Goal: Find specific page/section: Find specific page/section

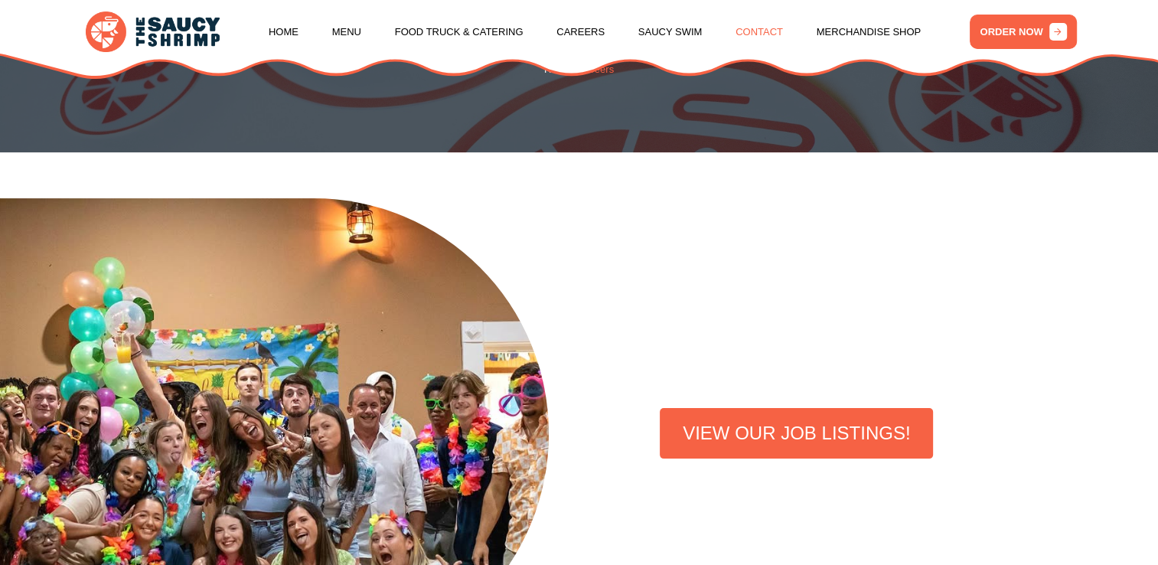
scroll to position [214, 0]
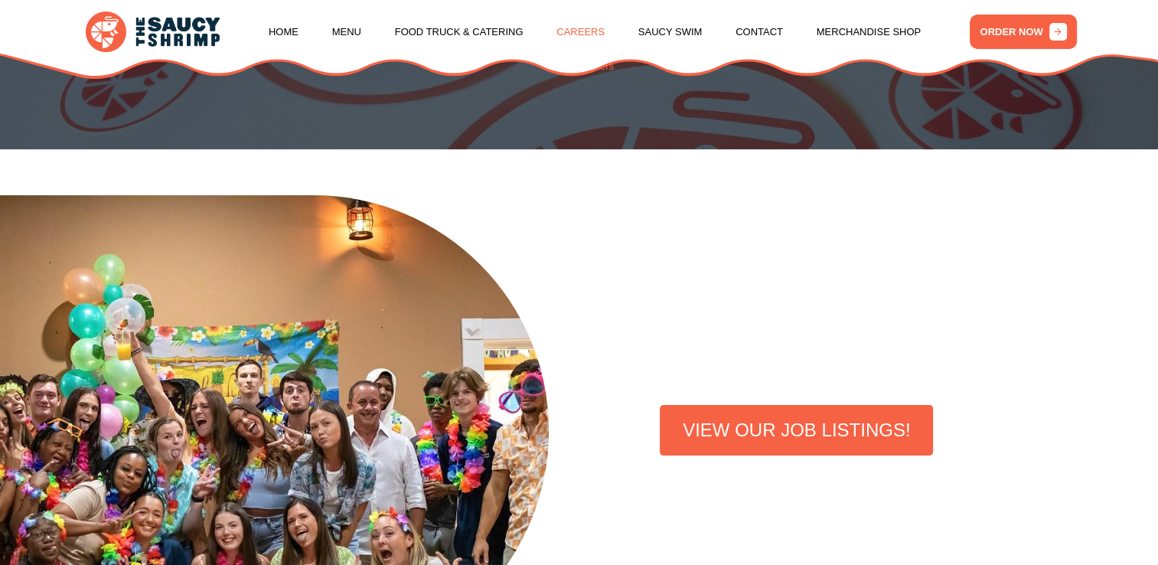
click at [566, 32] on link "Careers" at bounding box center [581, 32] width 48 height 58
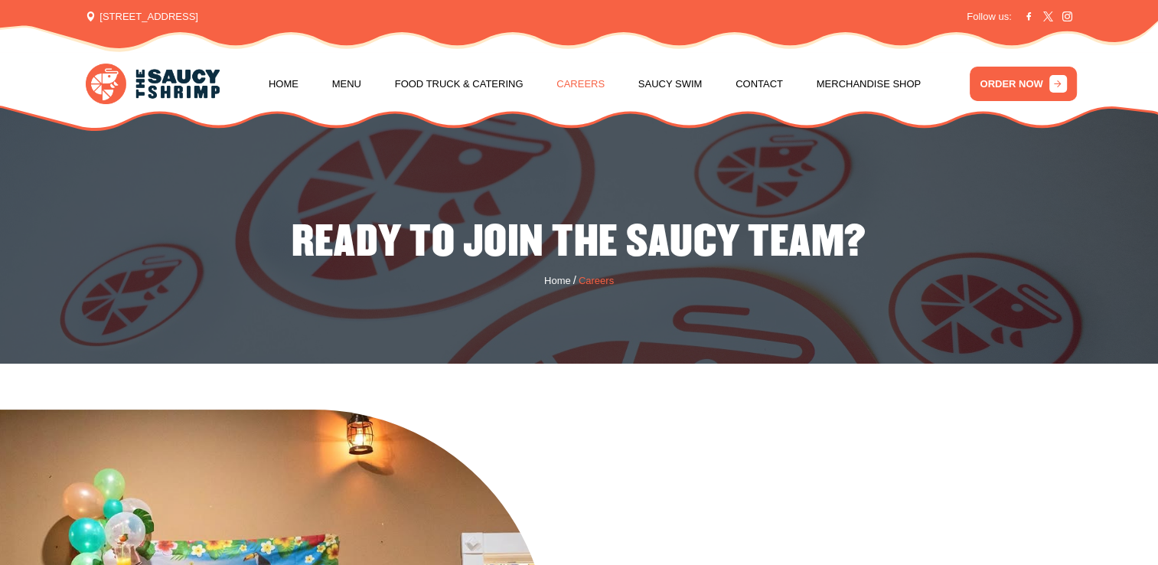
click at [588, 90] on link "Careers" at bounding box center [581, 84] width 48 height 58
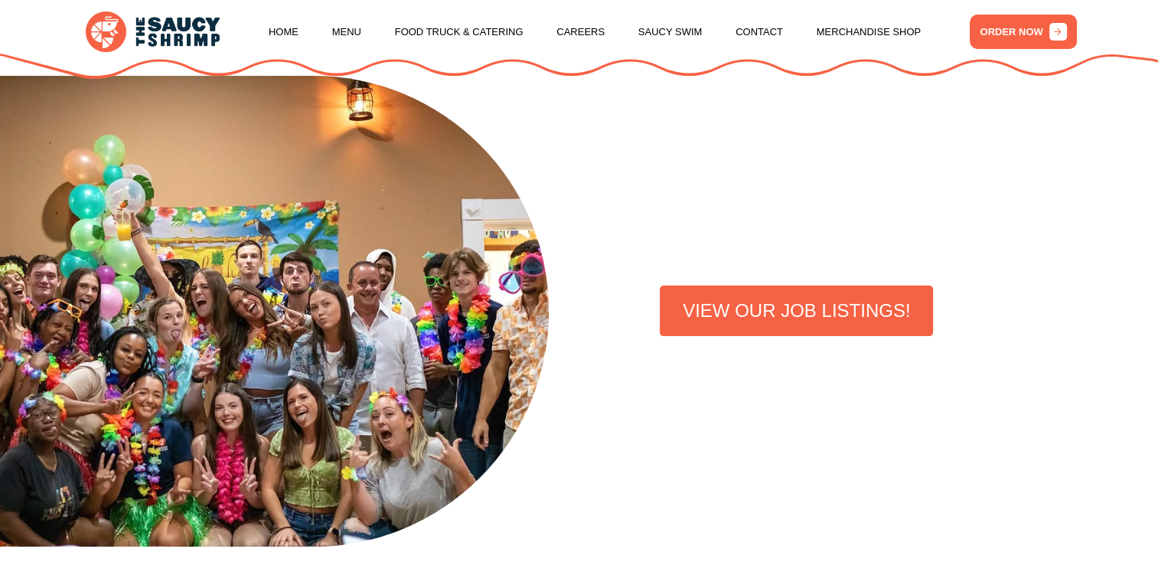
scroll to position [373, 0]
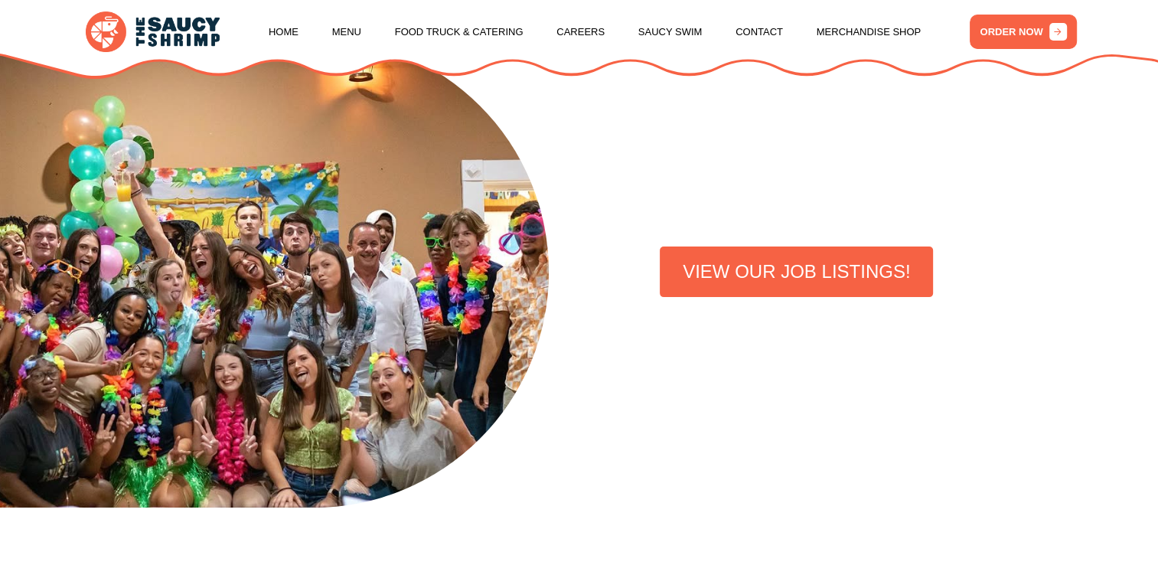
click at [743, 286] on link "VIEW OUR JOB LISTINGS!" at bounding box center [796, 271] width 273 height 51
